Goal: Entertainment & Leisure: Consume media (video, audio)

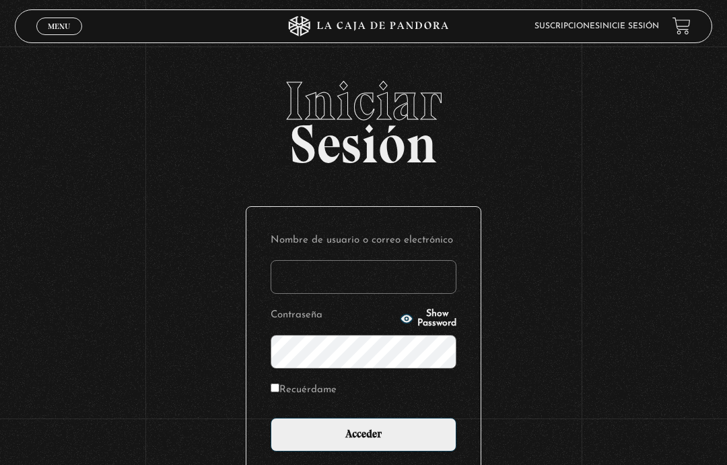
type input "dalialugocastro@gmail.com"
click at [396, 426] on input "Acceder" at bounding box center [364, 434] width 186 height 34
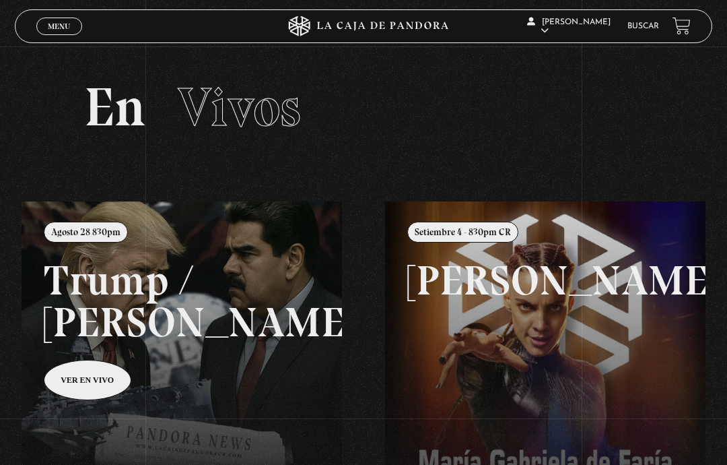
click at [66, 18] on link "Menu Cerrar" at bounding box center [59, 27] width 46 height 18
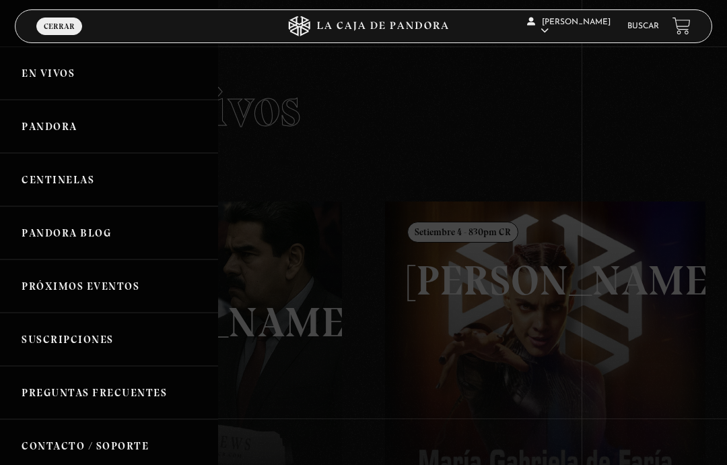
click at [86, 166] on link "Centinelas" at bounding box center [109, 179] width 218 height 53
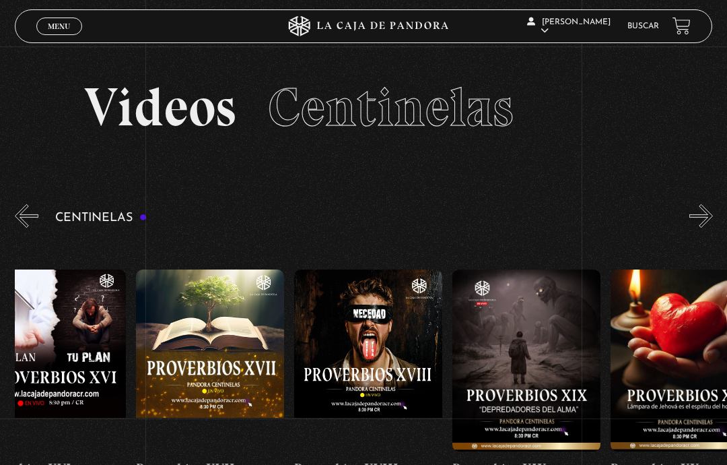
scroll to position [0, 2889]
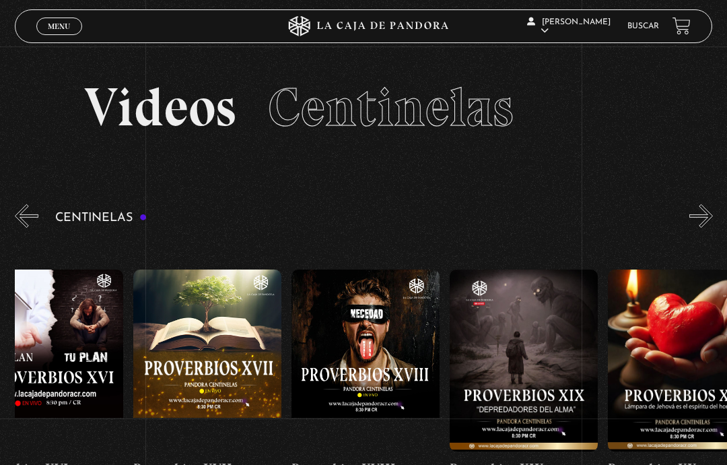
click at [538, 325] on figure at bounding box center [524, 360] width 148 height 182
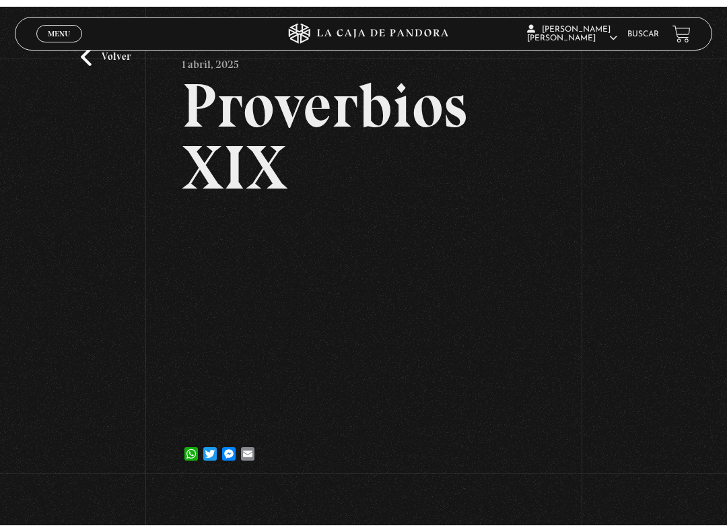
scroll to position [13, 0]
